Goal: Task Accomplishment & Management: Use online tool/utility

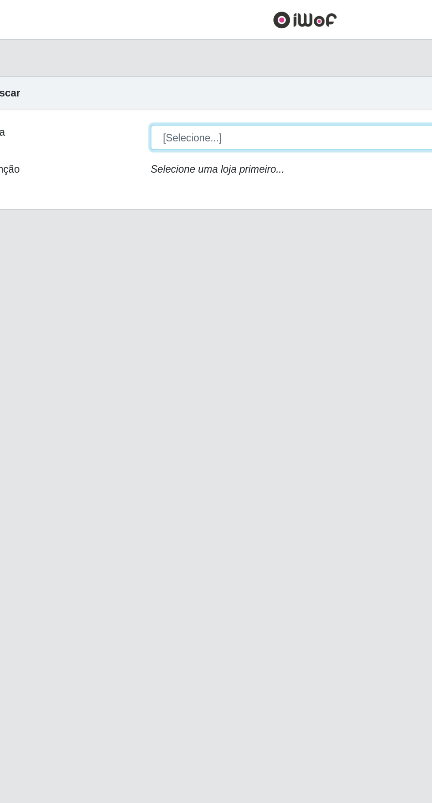
click at [231, 89] on select "[Selecione...] Extraplus - [GEOGRAPHIC_DATA] 03 - [GEOGRAPHIC_DATA]" at bounding box center [266, 83] width 287 height 15
select select "468"
click at [123, 76] on select "[Selecione...] Extraplus - [GEOGRAPHIC_DATA] 03 - [GEOGRAPHIC_DATA]" at bounding box center [266, 83] width 287 height 15
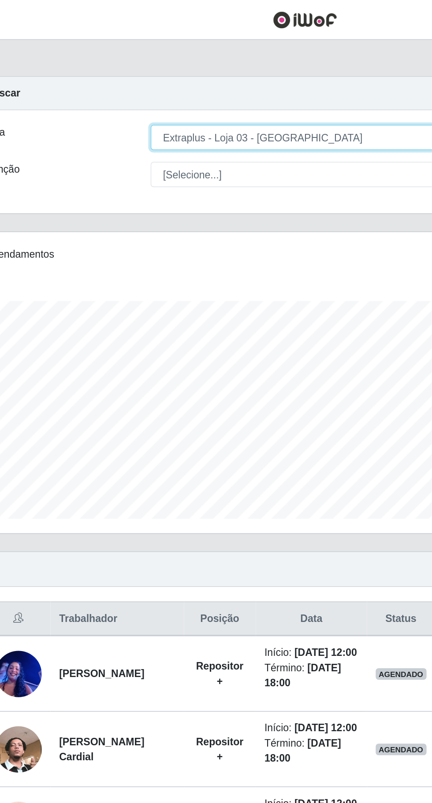
scroll to position [182, 405]
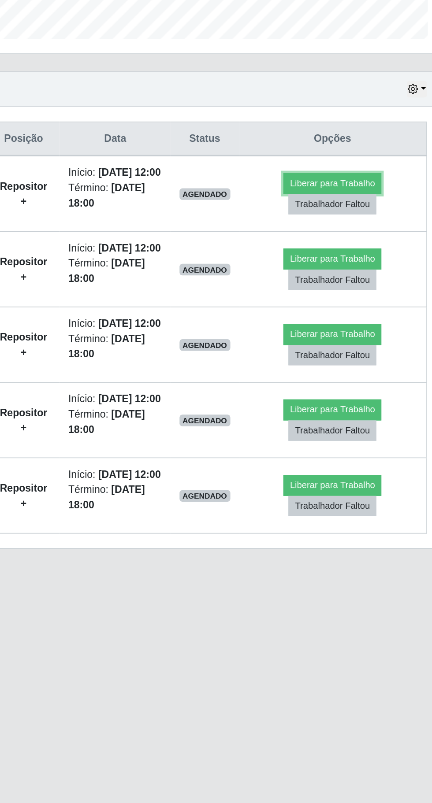
click at [364, 406] on button "Liberar para Trabalho" at bounding box center [351, 403] width 59 height 12
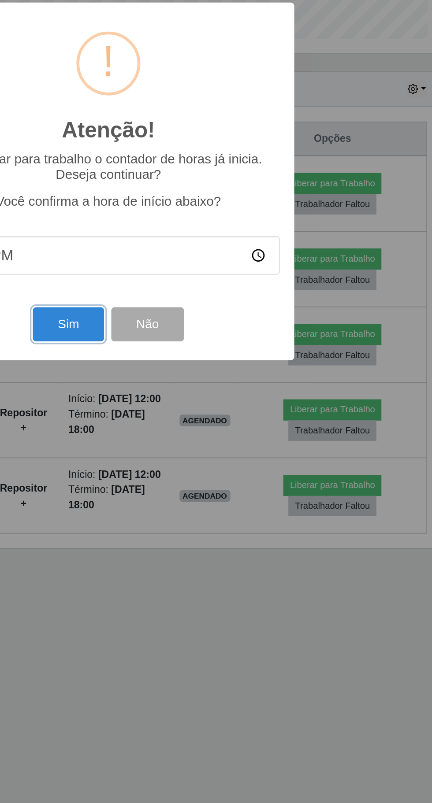
click at [197, 499] on button "Sim" at bounding box center [191, 488] width 43 height 21
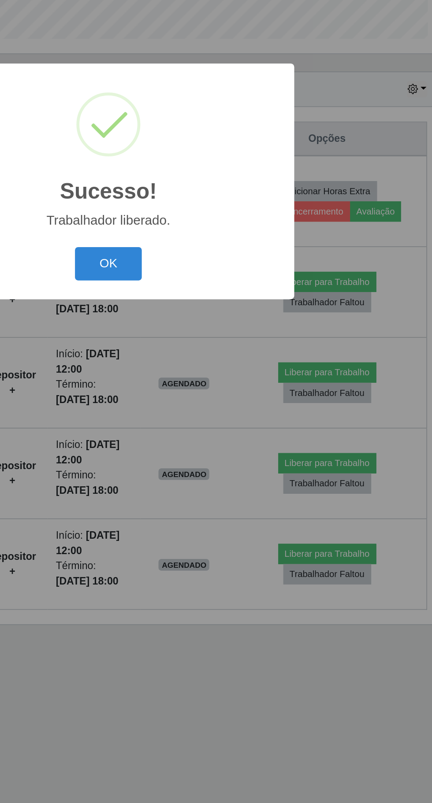
click at [364, 463] on div "Sucesso! × Trabalhador liberado. OK Cancel" at bounding box center [216, 401] width 432 height 803
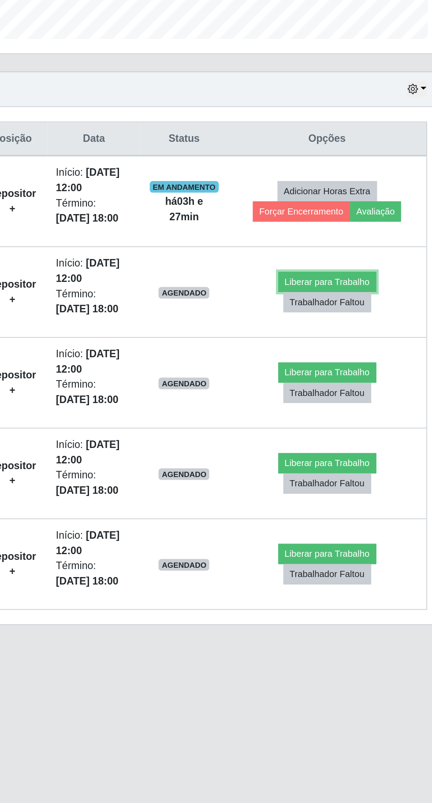
click at [348, 460] on button "Liberar para Trabalho" at bounding box center [348, 463] width 59 height 12
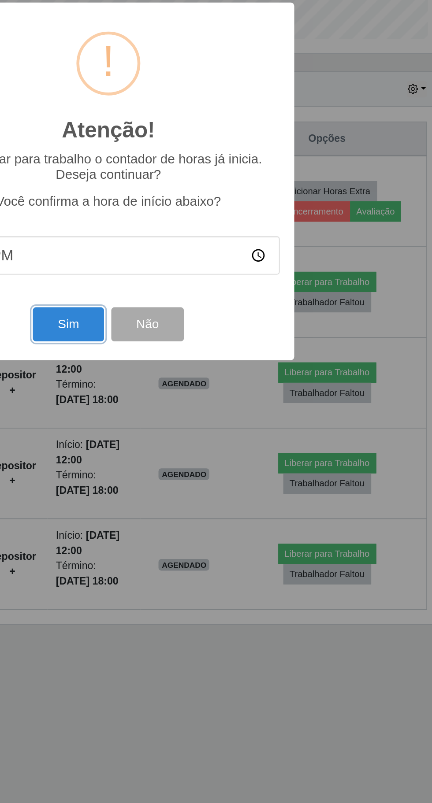
click at [192, 499] on button "Sim" at bounding box center [191, 488] width 43 height 21
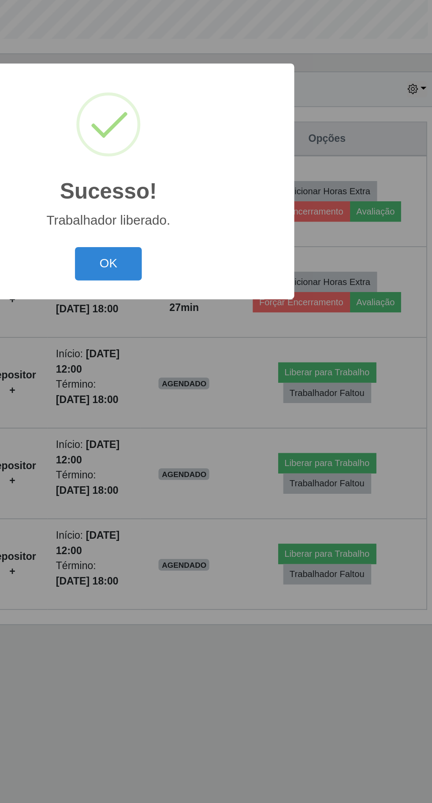
click at [212, 462] on button "OK" at bounding box center [216, 452] width 41 height 21
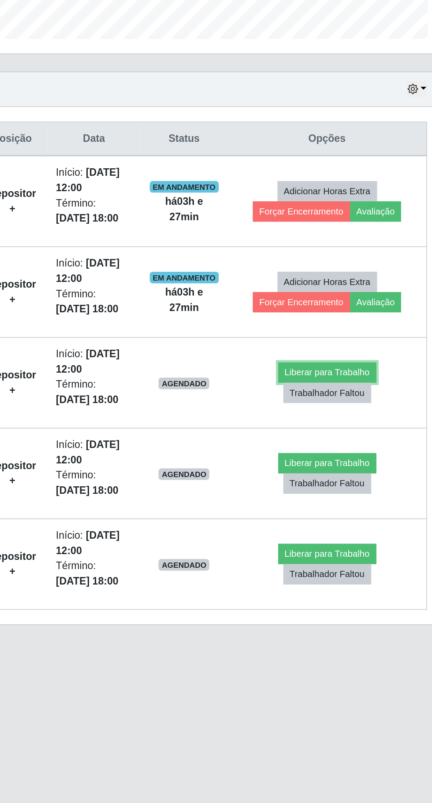
click at [360, 516] on button "Liberar para Trabalho" at bounding box center [348, 518] width 59 height 12
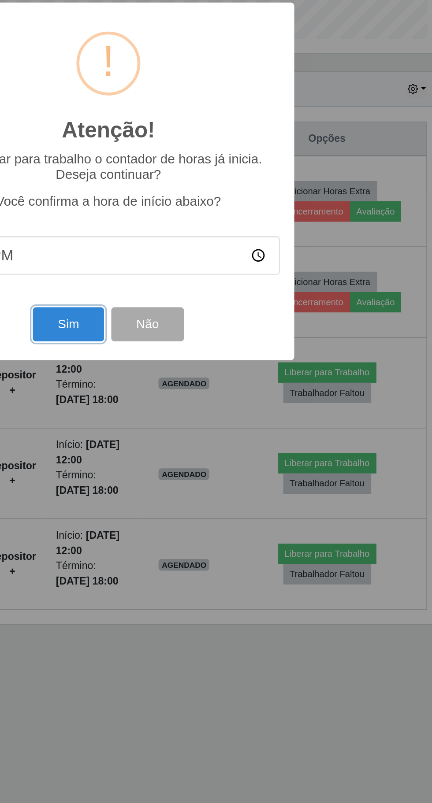
click at [196, 499] on button "Sim" at bounding box center [191, 488] width 43 height 21
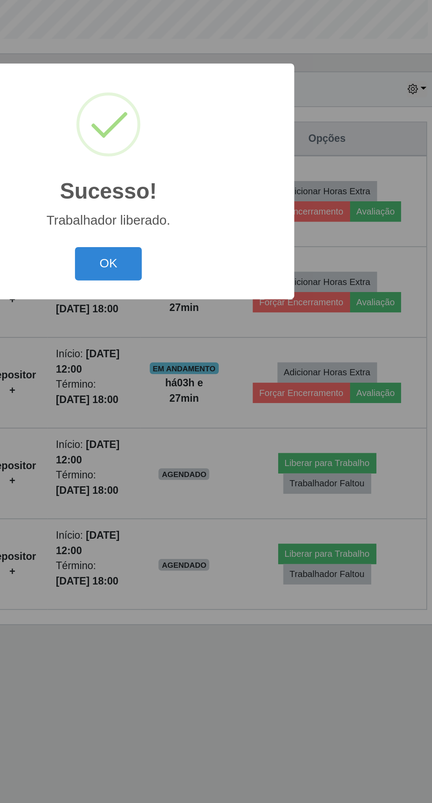
click at [209, 462] on button "OK" at bounding box center [216, 452] width 41 height 21
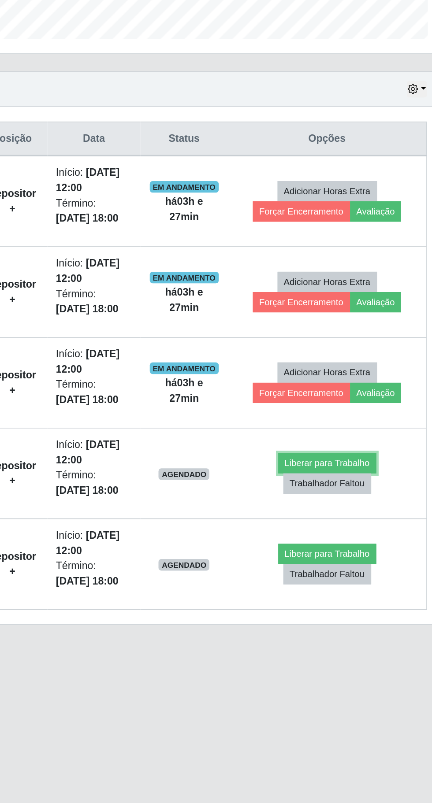
click at [357, 569] on button "Liberar para Trabalho" at bounding box center [348, 573] width 59 height 12
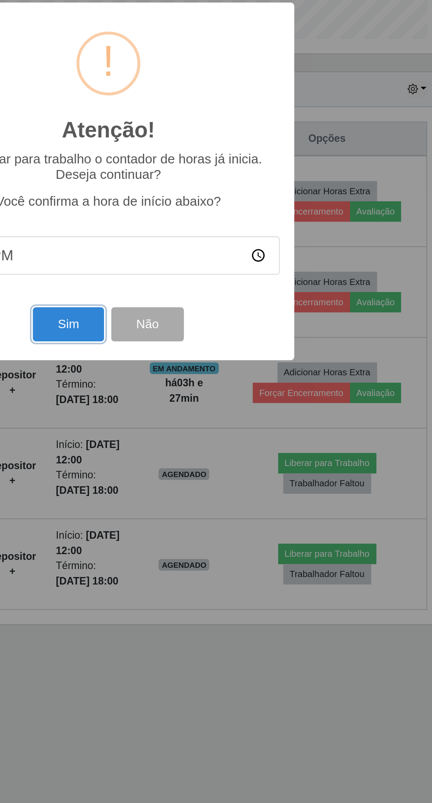
click at [187, 499] on button "Sim" at bounding box center [191, 488] width 43 height 21
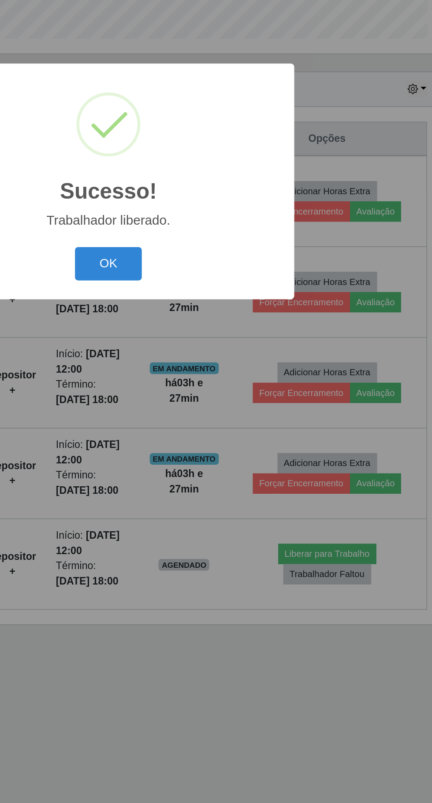
click at [222, 462] on button "OK" at bounding box center [216, 452] width 41 height 21
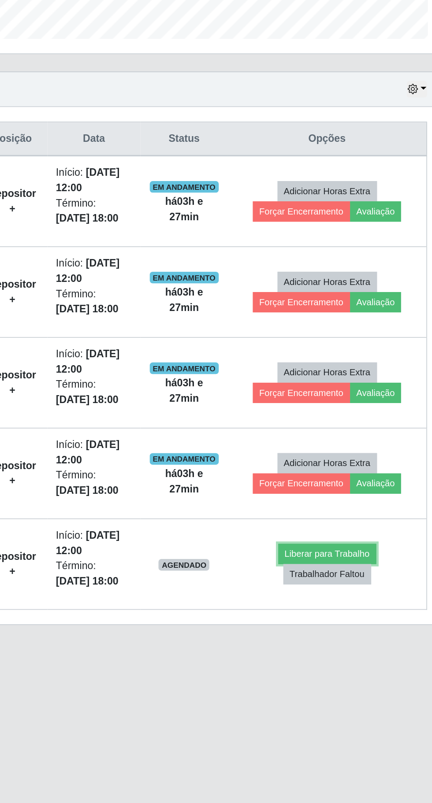
click at [359, 625] on button "Liberar para Trabalho" at bounding box center [348, 628] width 59 height 12
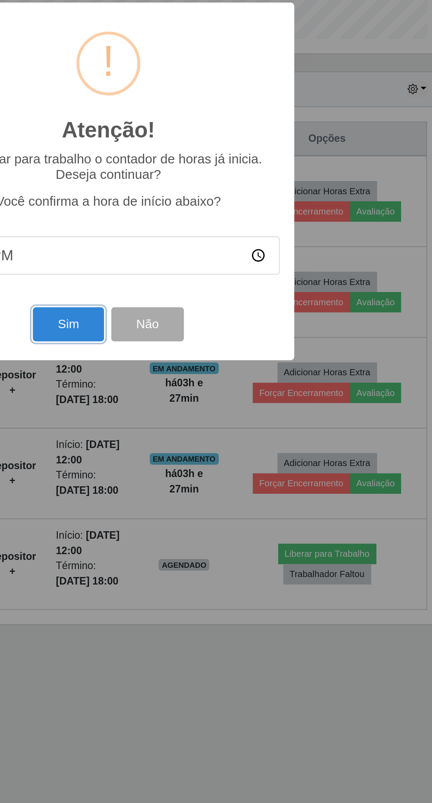
click at [190, 499] on button "Sim" at bounding box center [191, 488] width 43 height 21
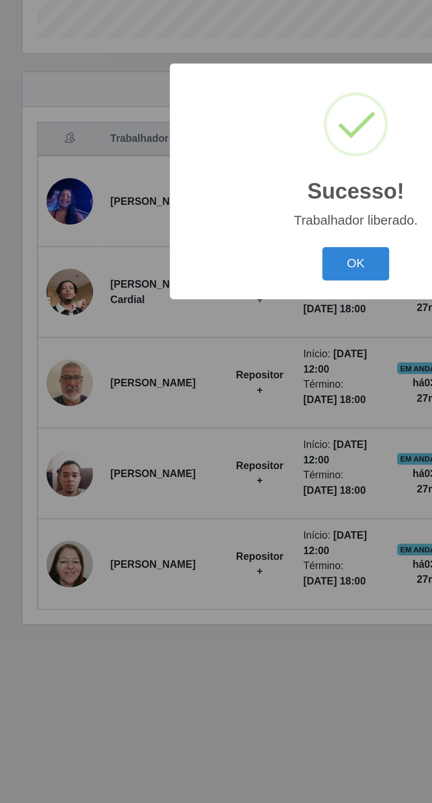
click at [225, 462] on button "OK" at bounding box center [216, 452] width 41 height 21
